Goal: Task Accomplishment & Management: Use online tool/utility

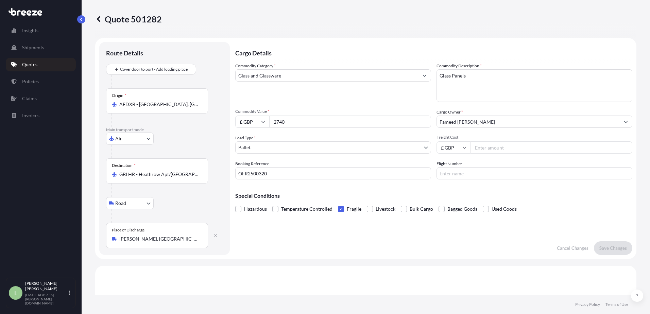
select select "Air"
select select "Road"
select select "1"
click at [493, 149] on input "Freight Cost" at bounding box center [551, 147] width 162 height 12
type input "905"
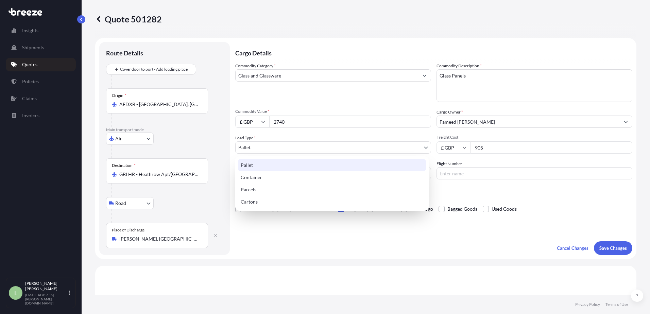
click at [420, 146] on body "Insights Shipments Quotes Policies Claims Invoices L [PERSON_NAME] [PERSON_NAME…" at bounding box center [325, 157] width 650 height 314
click at [315, 161] on div "Pallet" at bounding box center [332, 165] width 188 height 12
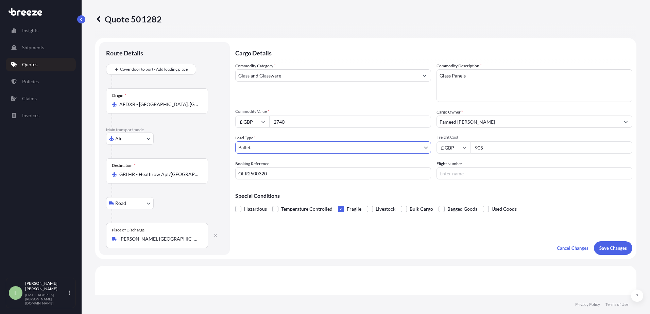
click at [482, 75] on textarea "Glass Panels" at bounding box center [534, 85] width 196 height 33
type textarea "Glass Panels (Crated)"
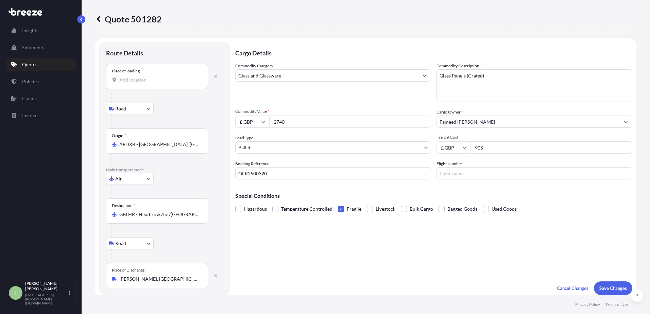
click at [160, 77] on input "Place of loading" at bounding box center [159, 79] width 80 height 7
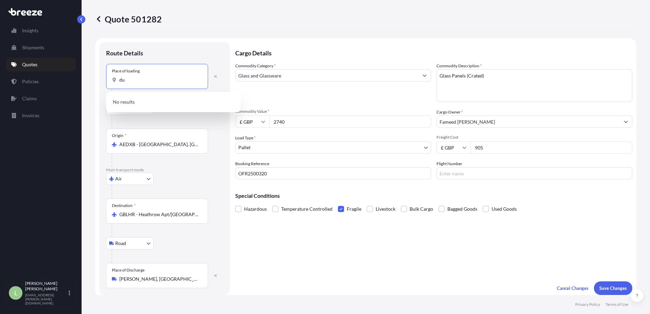
type input "d"
type input "silicon"
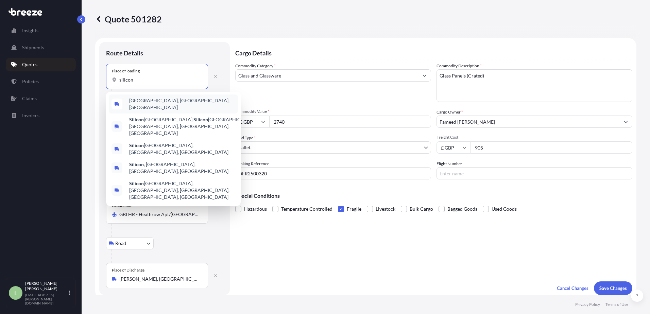
drag, startPoint x: 142, startPoint y: 79, endPoint x: 89, endPoint y: 77, distance: 53.0
click at [89, 78] on div "Quote 501282 Route Details Place of loading silicon Road Road Rail Origin * AED…" at bounding box center [366, 147] width 568 height 295
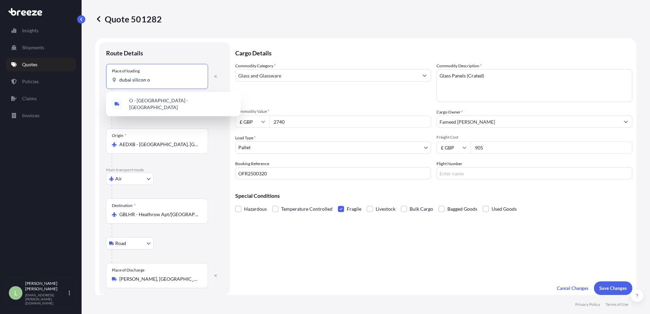
drag, startPoint x: 155, startPoint y: 81, endPoint x: 95, endPoint y: 81, distance: 59.8
click at [95, 81] on form "Route Details Place of loading [GEOGRAPHIC_DATA] silicon o Road Road Rail Origi…" at bounding box center [365, 168] width 541 height 261
type input "building a1"
drag, startPoint x: 157, startPoint y: 79, endPoint x: 83, endPoint y: 73, distance: 74.7
click at [83, 73] on div "Quote 501282 Route Details Place of loading building a1 Road Road Rail Origin *…" at bounding box center [366, 147] width 568 height 295
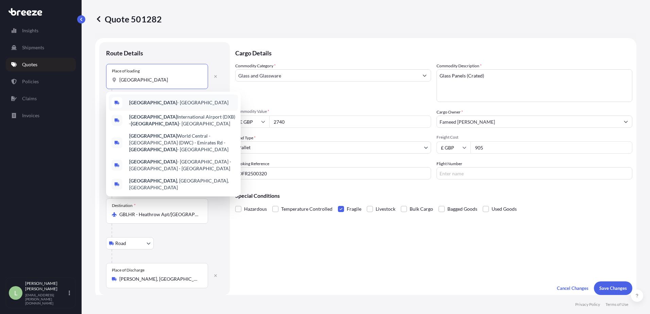
click at [155, 105] on span "[GEOGRAPHIC_DATA] - [GEOGRAPHIC_DATA]" at bounding box center [178, 102] width 99 height 7
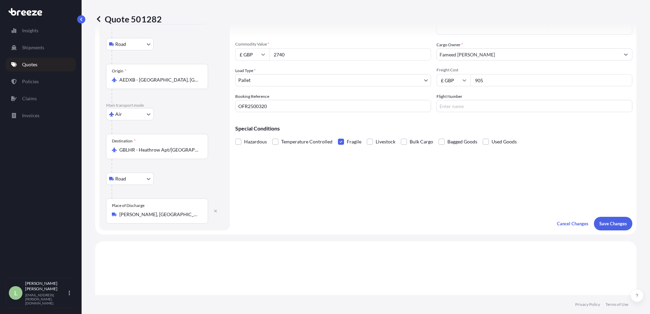
scroll to position [68, 0]
type input "[GEOGRAPHIC_DATA] - [GEOGRAPHIC_DATA]"
click at [611, 220] on p "Save Changes" at bounding box center [613, 223] width 28 height 7
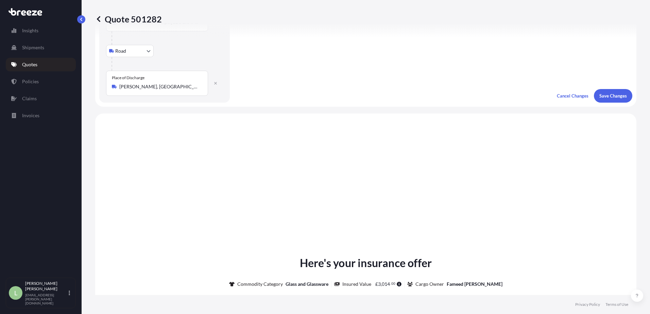
scroll to position [275, 0]
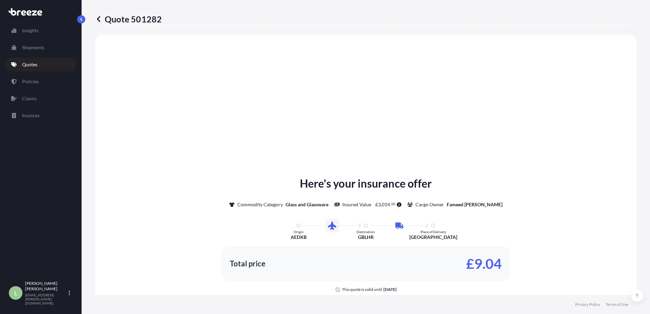
select select "Road"
select select "Air"
select select "Road"
select select "1"
